Goal: Find specific page/section: Find specific page/section

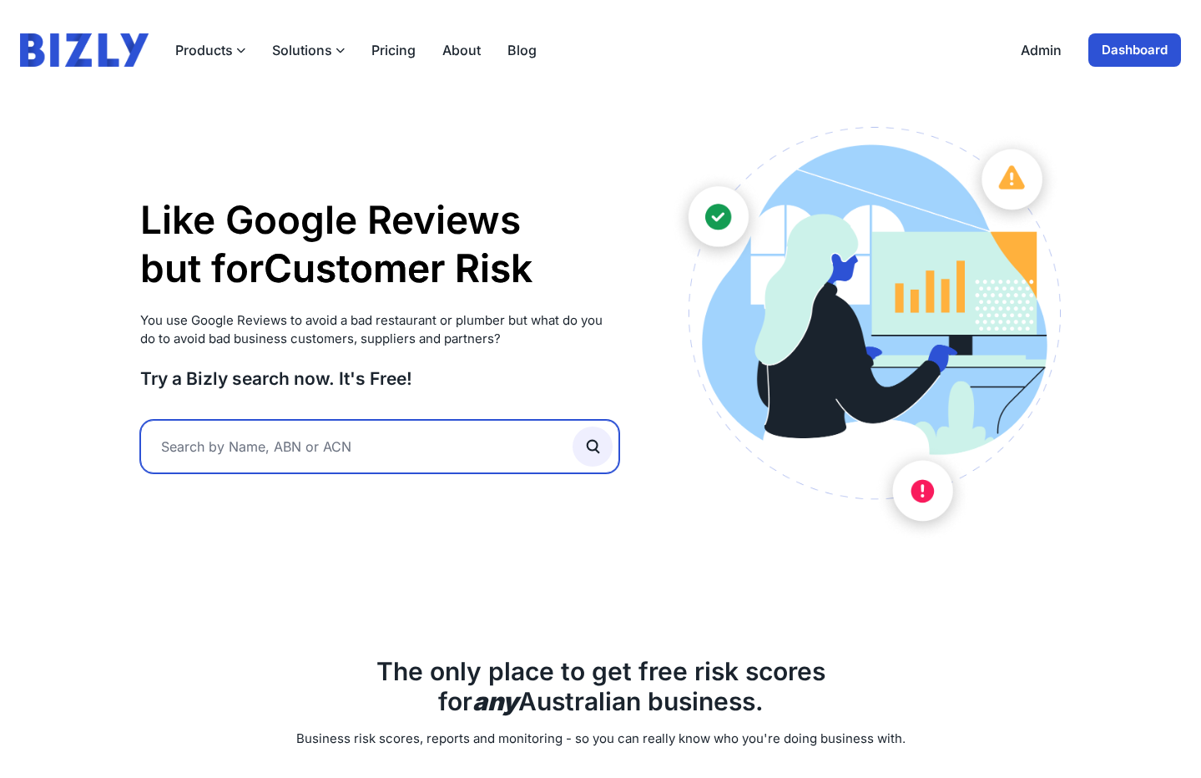
click at [450, 445] on input "text" at bounding box center [380, 446] width 480 height 53
type input "25fifeen"
click at [573, 427] on button "submit" at bounding box center [593, 447] width 40 height 40
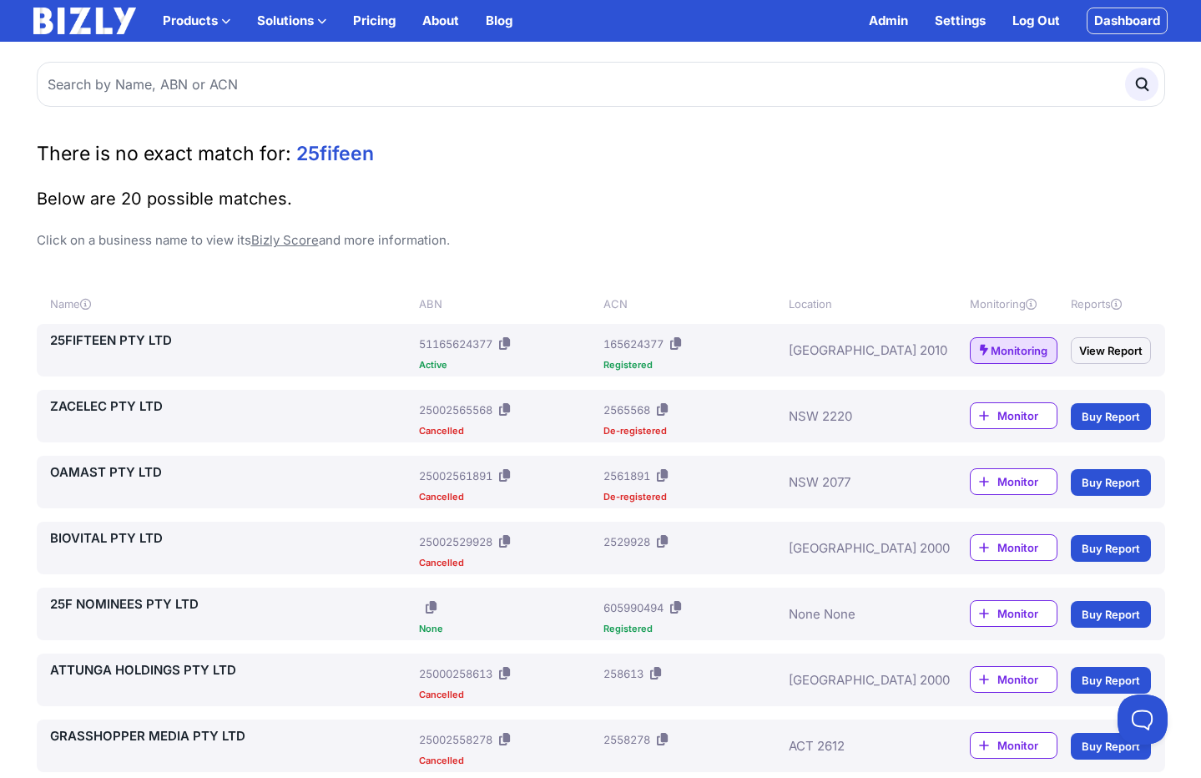
click at [94, 341] on link "25FIFTEEN PTY LTD" at bounding box center [231, 341] width 363 height 20
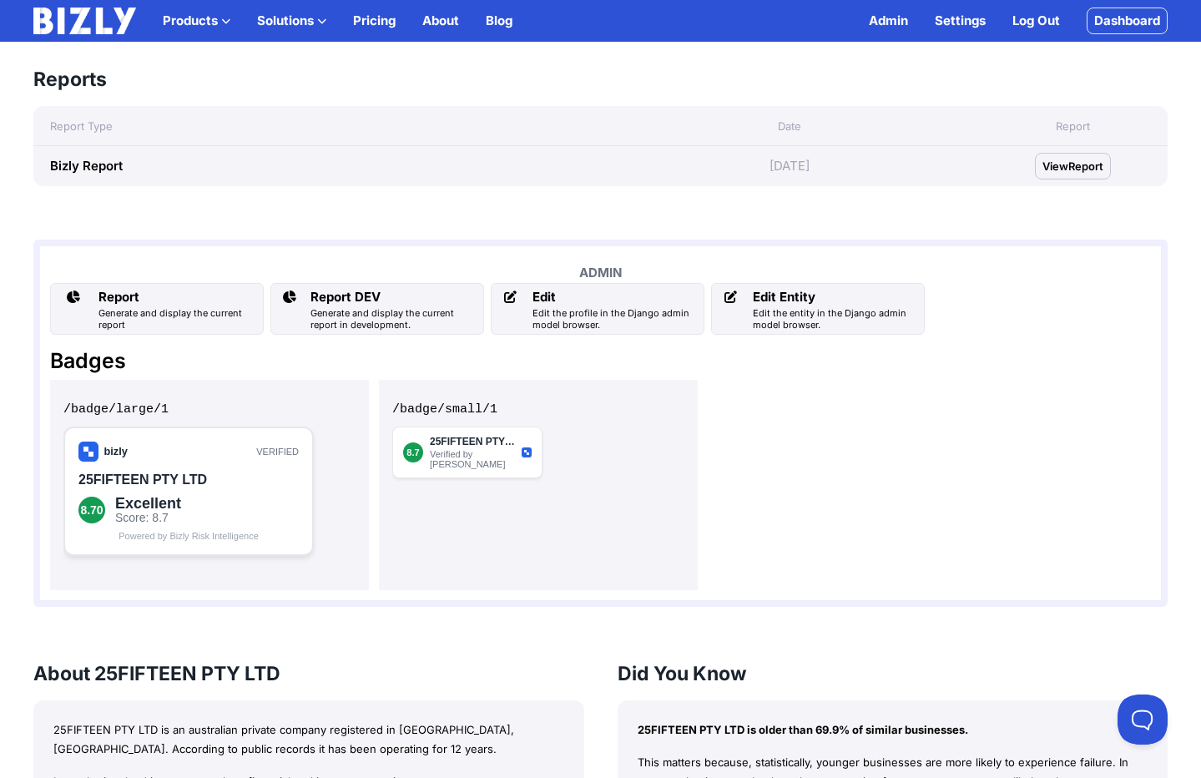
scroll to position [931, 0]
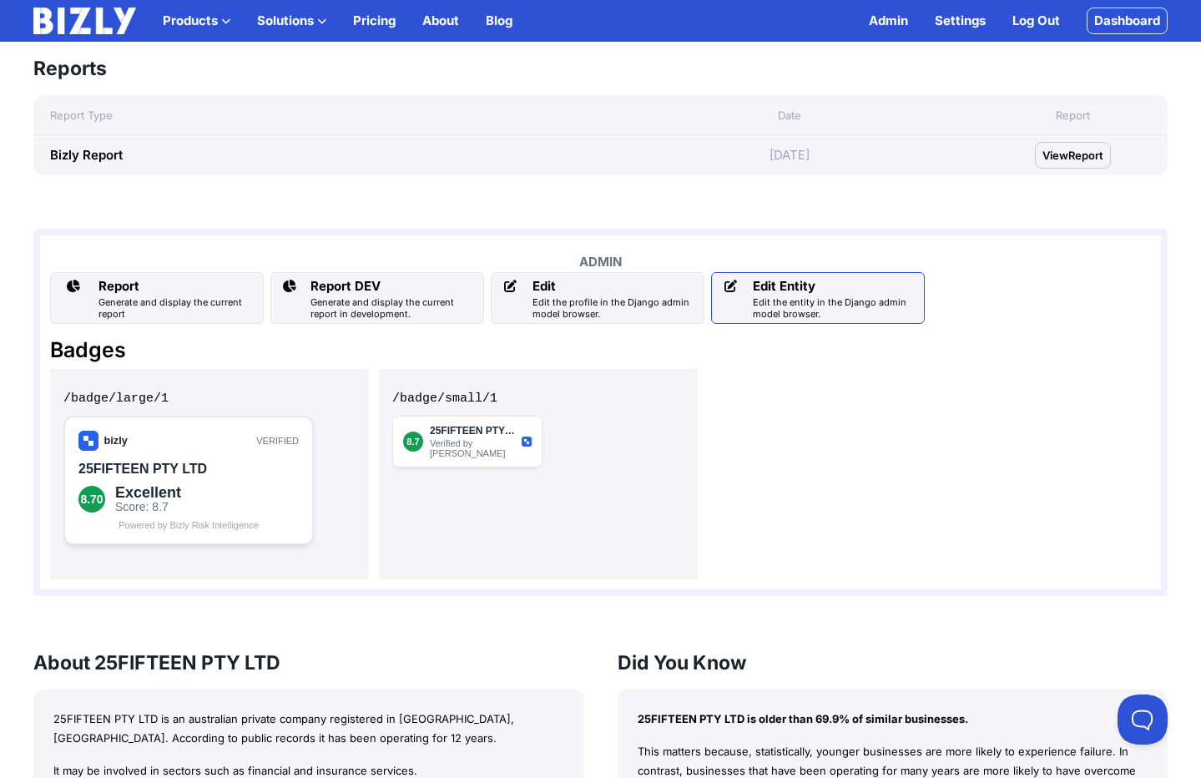
click at [771, 302] on div "Edit the entity in the Django admin model browser." at bounding box center [835, 307] width 164 height 23
